Goal: Task Accomplishment & Management: Use online tool/utility

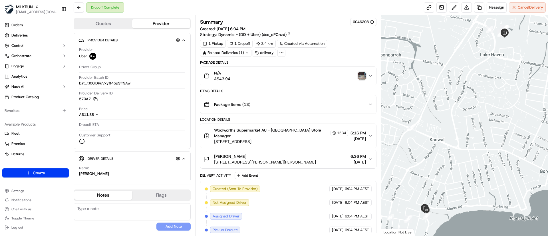
click at [417, 156] on div at bounding box center [464, 125] width 167 height 221
click at [493, 8] on span "Reassign" at bounding box center [496, 7] width 15 height 5
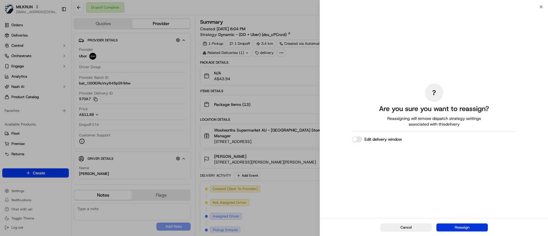
click at [449, 228] on button "Reassign" at bounding box center [462, 228] width 51 height 8
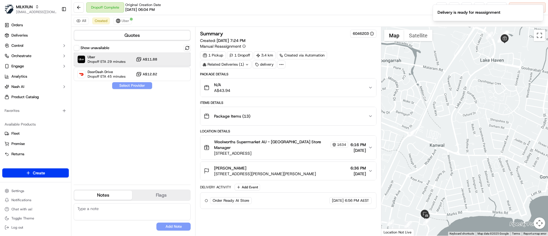
click at [124, 60] on span "Dropoff ETA 29 minutes" at bounding box center [107, 61] width 38 height 5
click at [130, 85] on button "Assign Provider" at bounding box center [132, 85] width 41 height 7
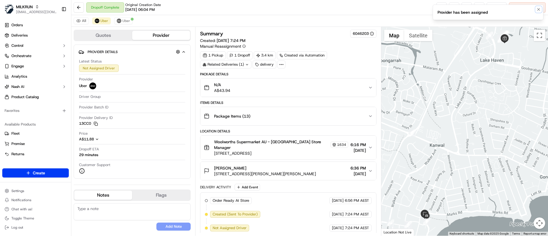
drag, startPoint x: 536, startPoint y: 10, endPoint x: 443, endPoint y: 6, distance: 94.0
click at [536, 10] on button "Notifications (F8)" at bounding box center [538, 9] width 7 height 7
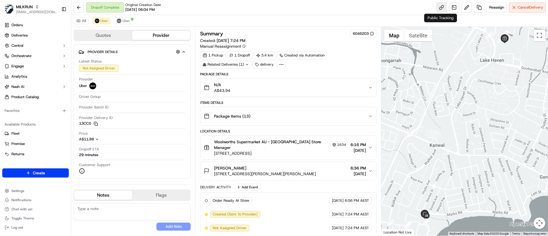
click at [442, 7] on link at bounding box center [442, 7] width 10 height 10
